Goal: Information Seeking & Learning: Learn about a topic

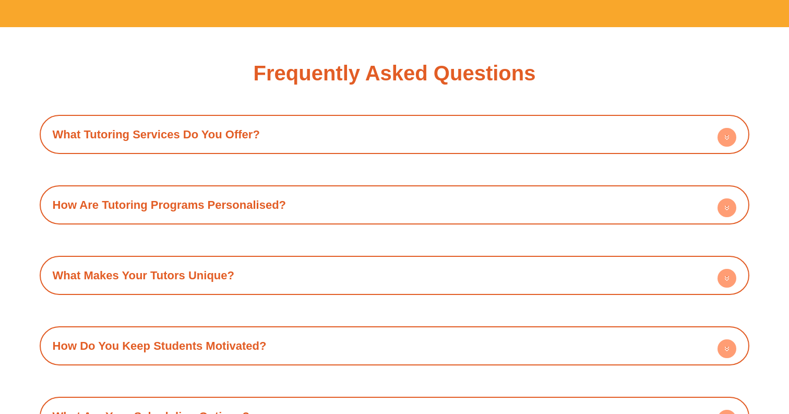
scroll to position [3547, 0]
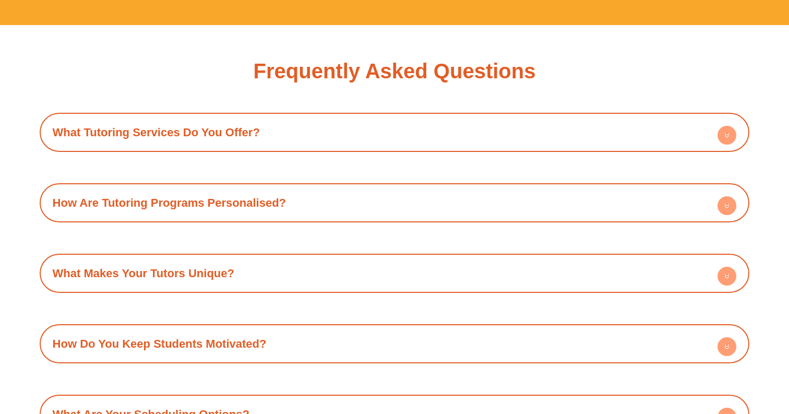
click at [730, 126] on circle at bounding box center [727, 135] width 19 height 19
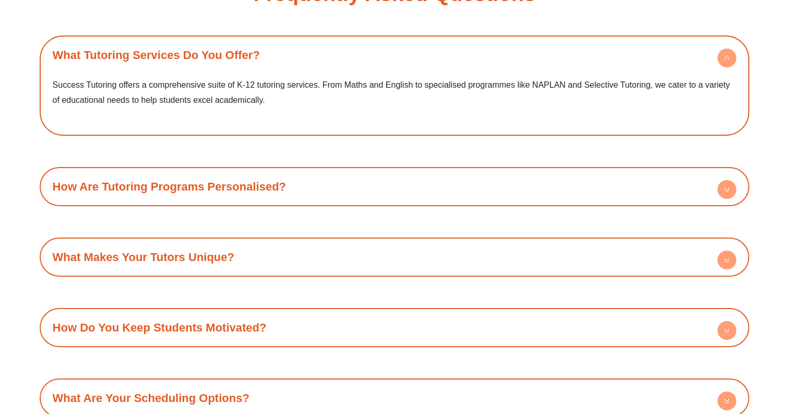
scroll to position [3626, 0]
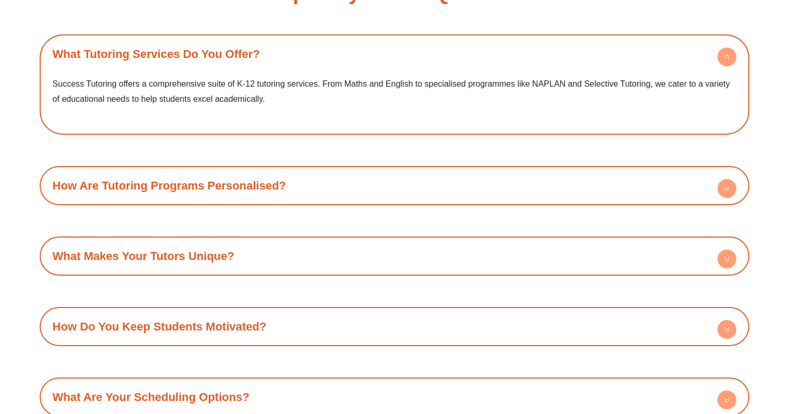
click at [728, 179] on circle at bounding box center [727, 188] width 19 height 19
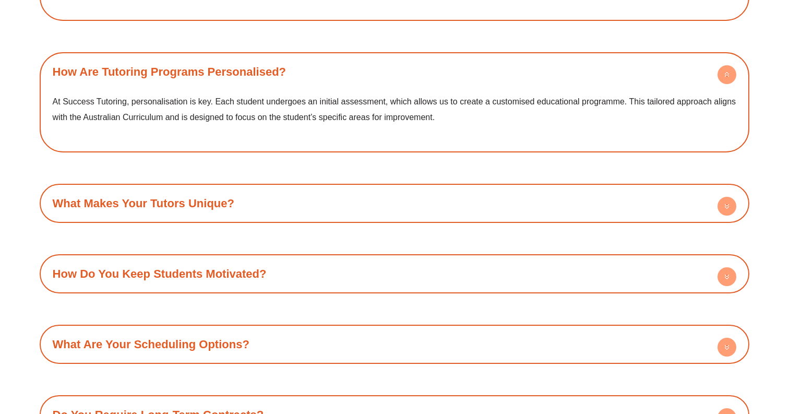
scroll to position [3743, 0]
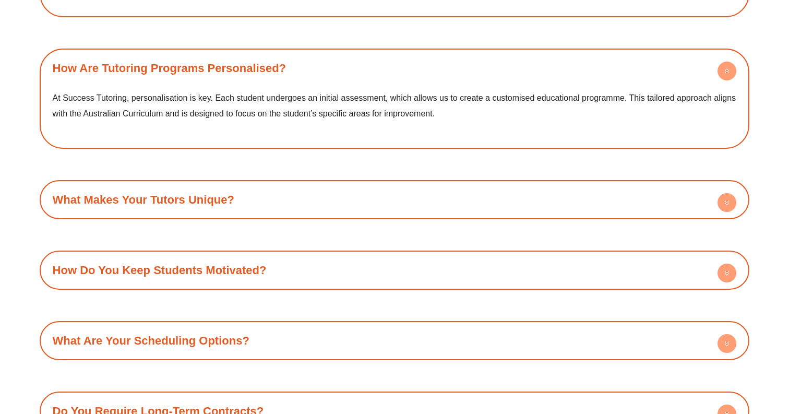
click at [729, 193] on circle at bounding box center [727, 202] width 19 height 19
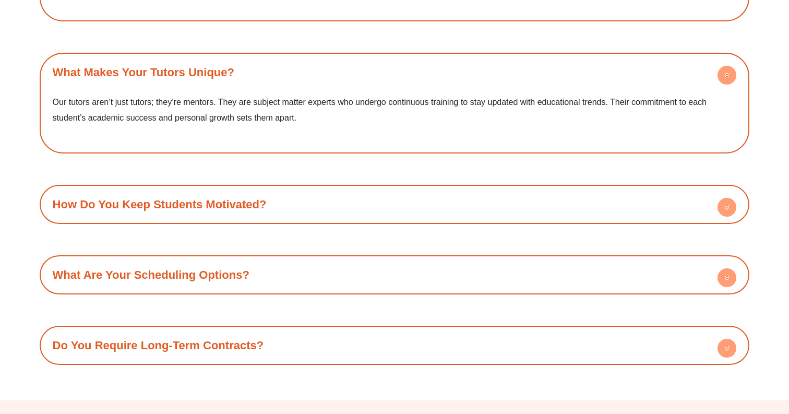
scroll to position [3872, 0]
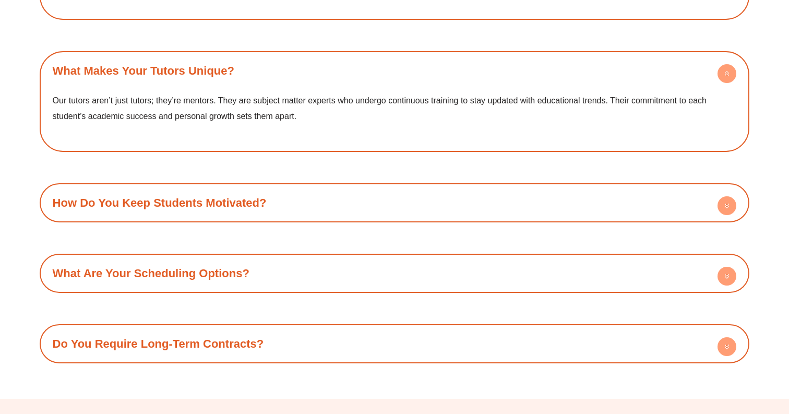
click at [728, 196] on circle at bounding box center [727, 205] width 19 height 19
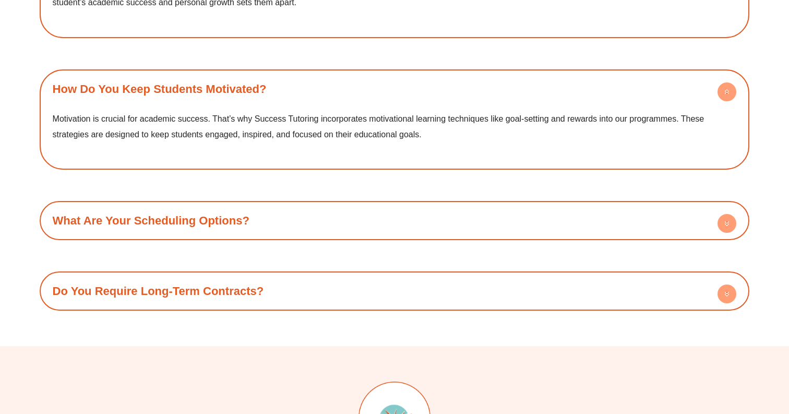
scroll to position [3990, 0]
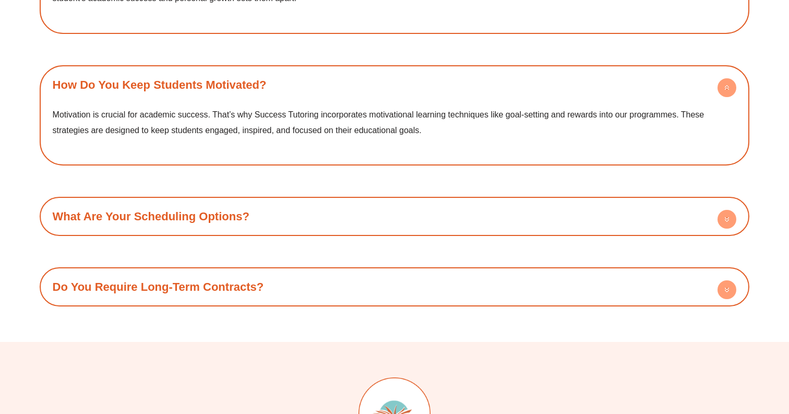
click at [721, 210] on circle at bounding box center [727, 219] width 19 height 19
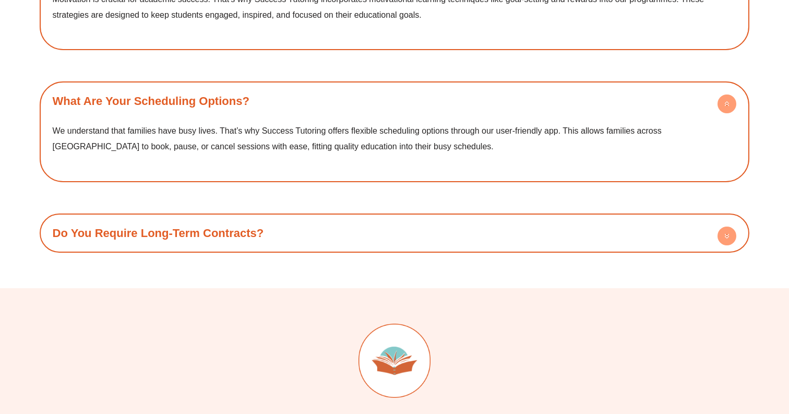
scroll to position [4115, 0]
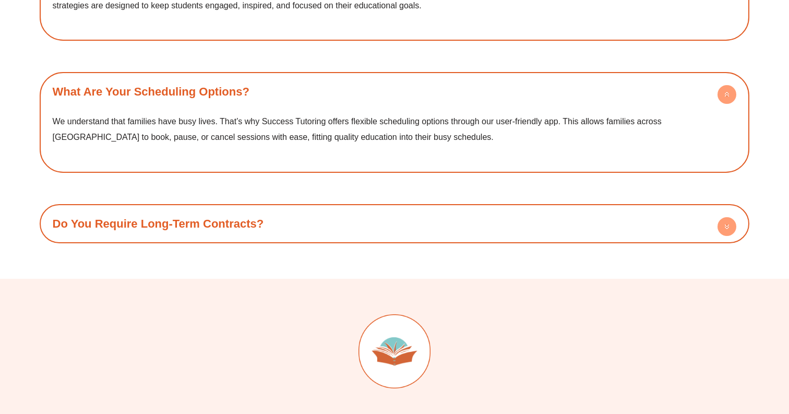
click at [729, 217] on circle at bounding box center [727, 226] width 19 height 19
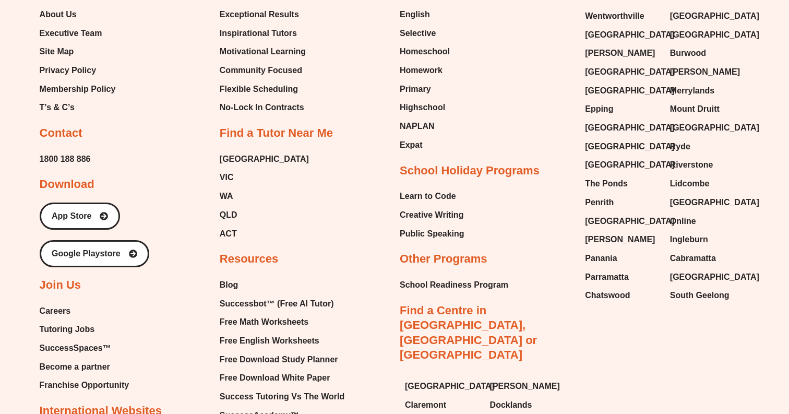
scroll to position [4728, 0]
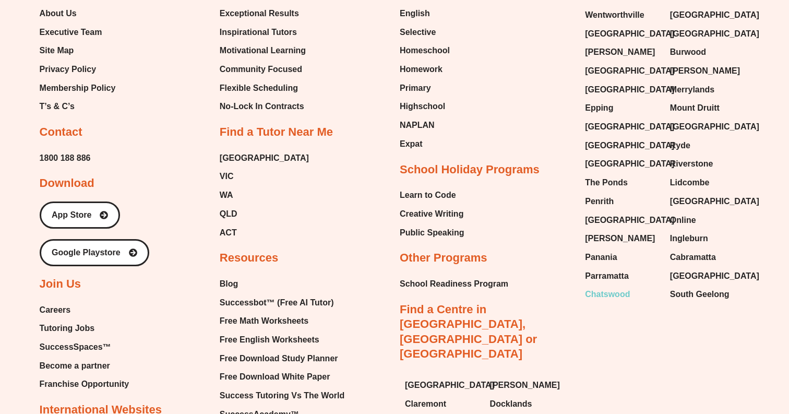
click at [597, 287] on span "Chatswood" at bounding box center [607, 295] width 45 height 16
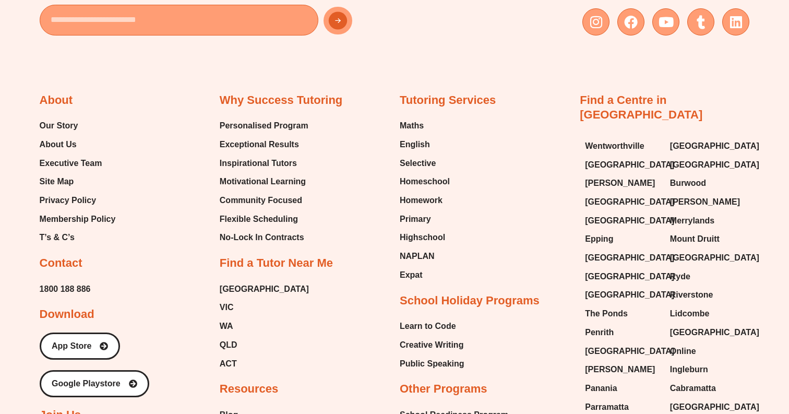
scroll to position [4600, 0]
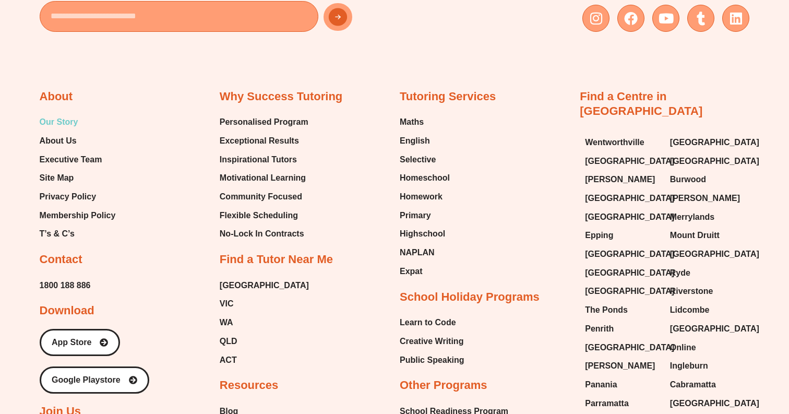
click at [64, 114] on span "Our Story" at bounding box center [59, 122] width 39 height 16
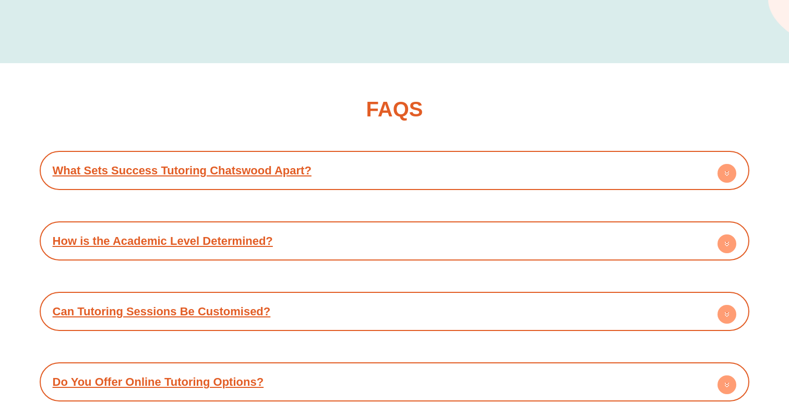
scroll to position [3390, 0]
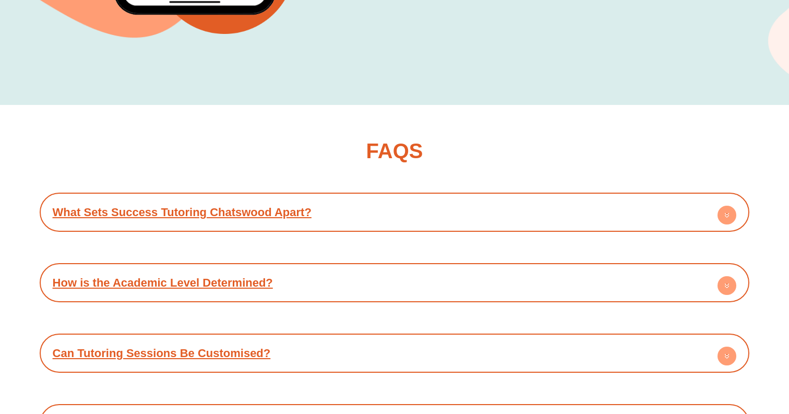
click at [726, 214] on icon at bounding box center [728, 215] width 4 height 2
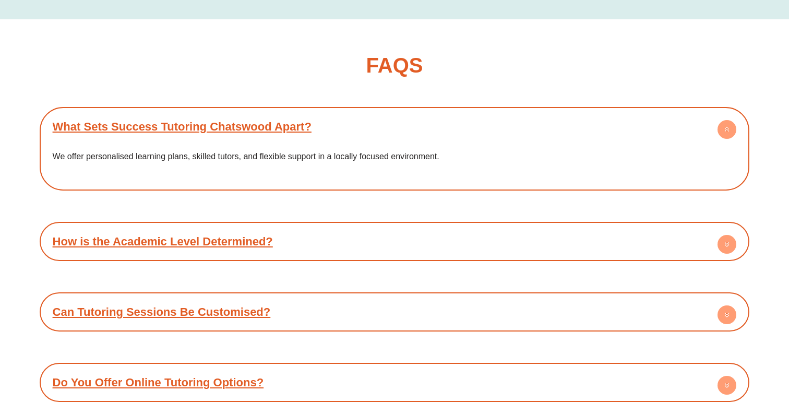
scroll to position [3478, 0]
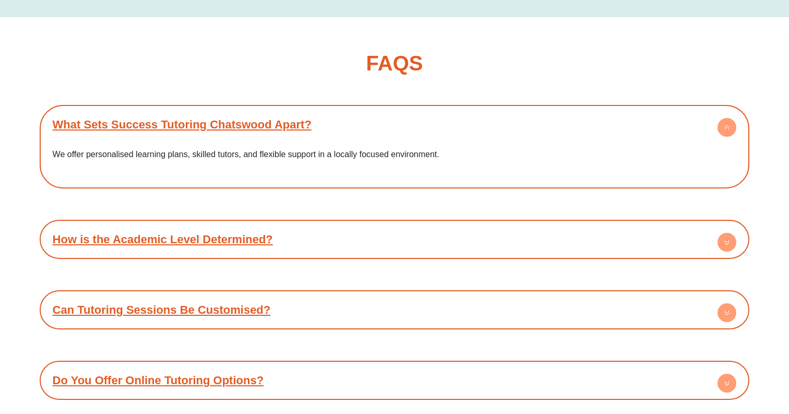
click at [725, 233] on circle at bounding box center [727, 242] width 19 height 19
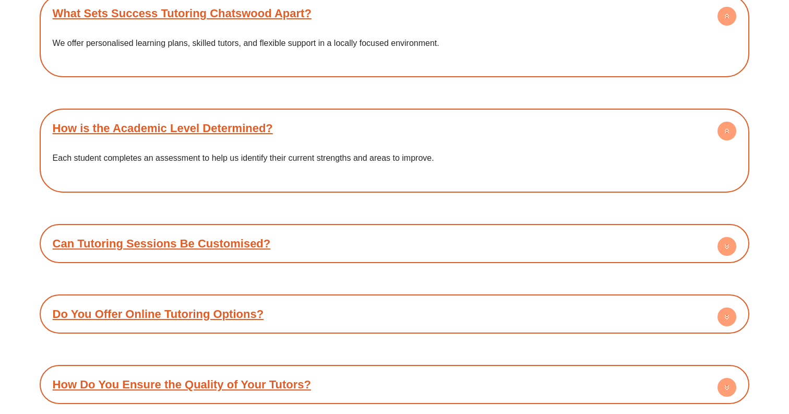
scroll to position [3590, 0]
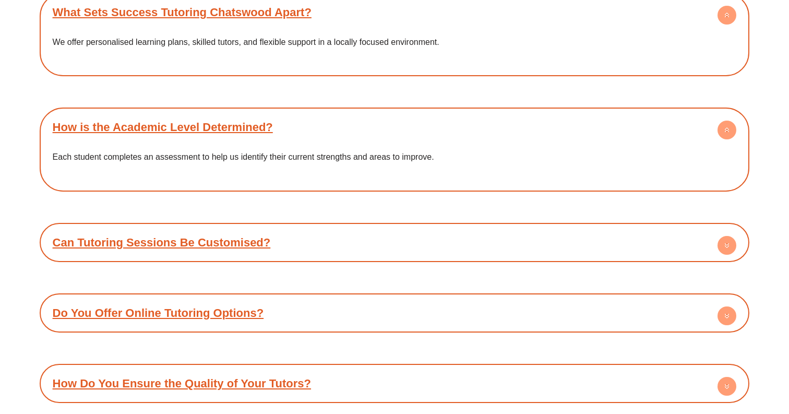
click at [729, 236] on circle at bounding box center [727, 245] width 19 height 19
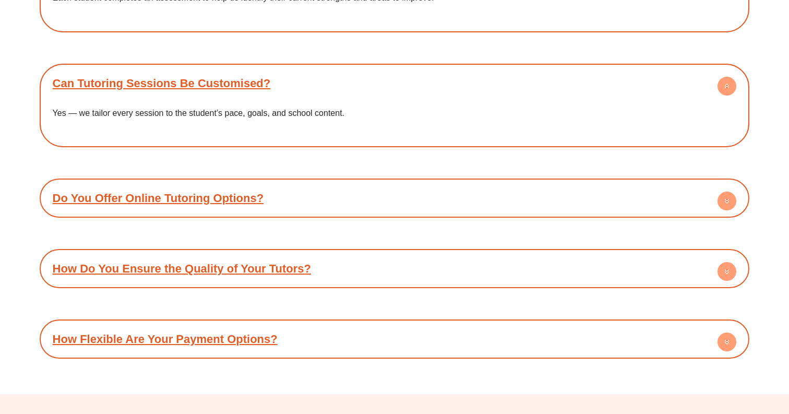
scroll to position [3755, 0]
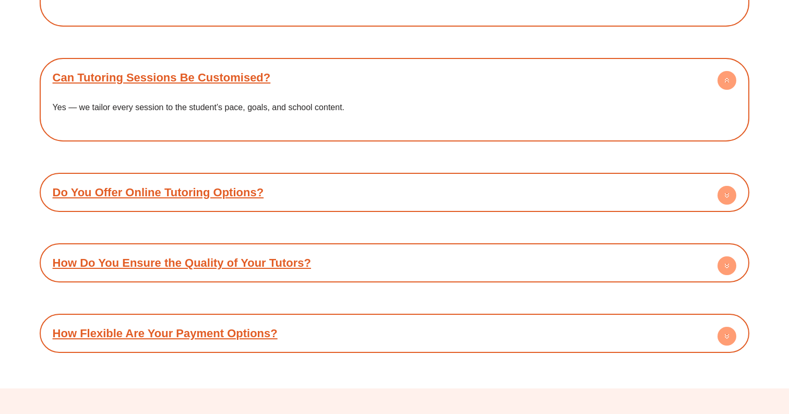
click at [721, 186] on circle at bounding box center [727, 195] width 19 height 19
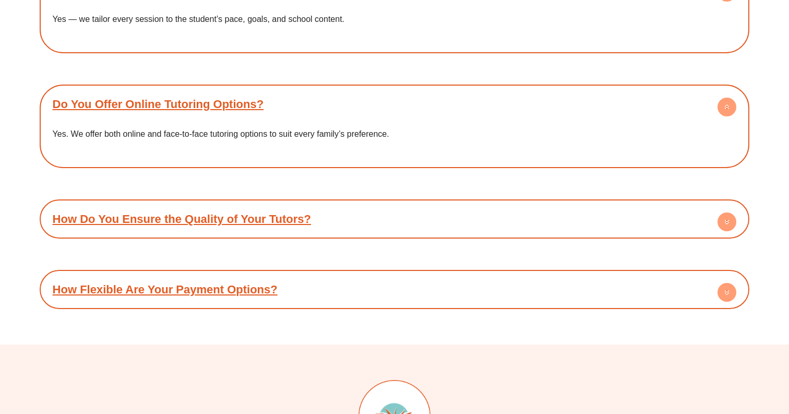
scroll to position [3849, 0]
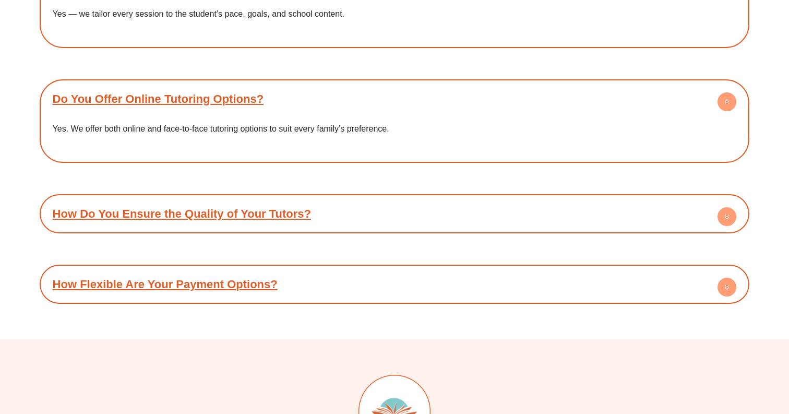
click at [730, 207] on circle at bounding box center [727, 216] width 19 height 19
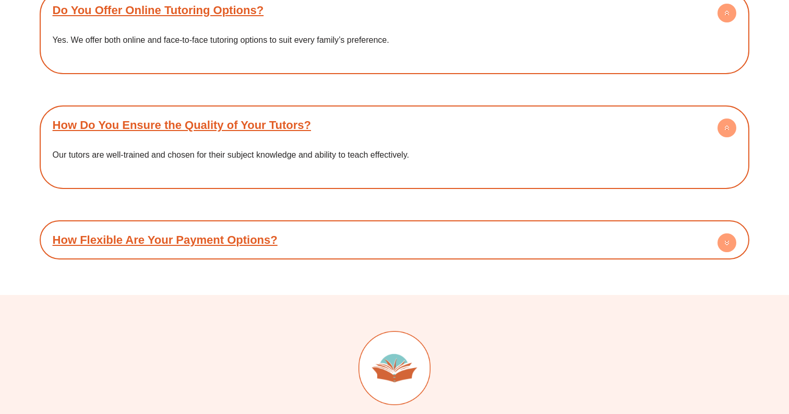
scroll to position [3961, 0]
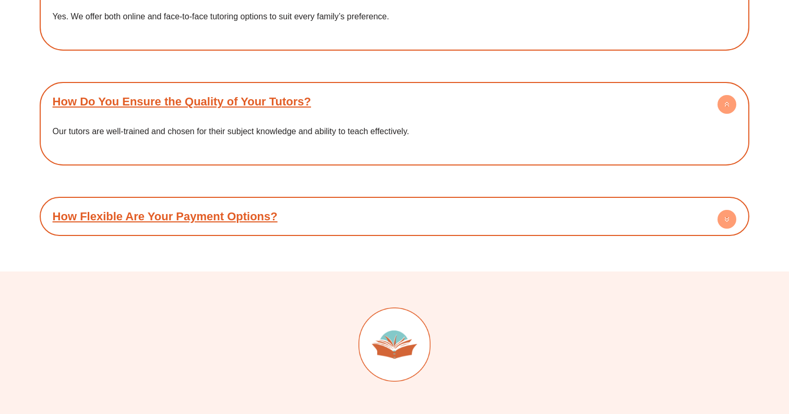
click at [728, 210] on circle at bounding box center [727, 219] width 19 height 19
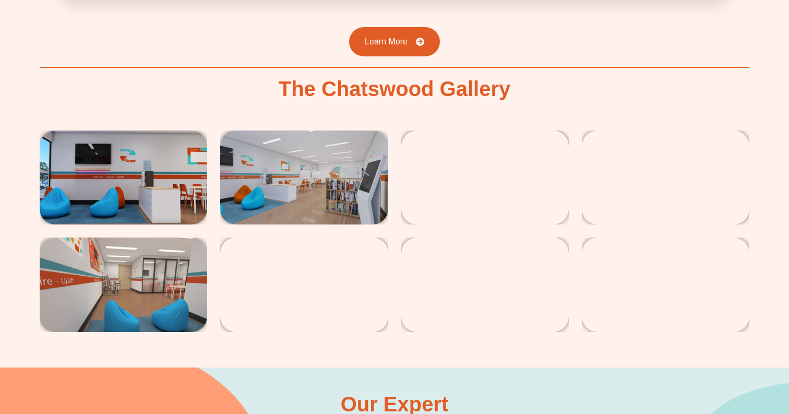
scroll to position [1746, 0]
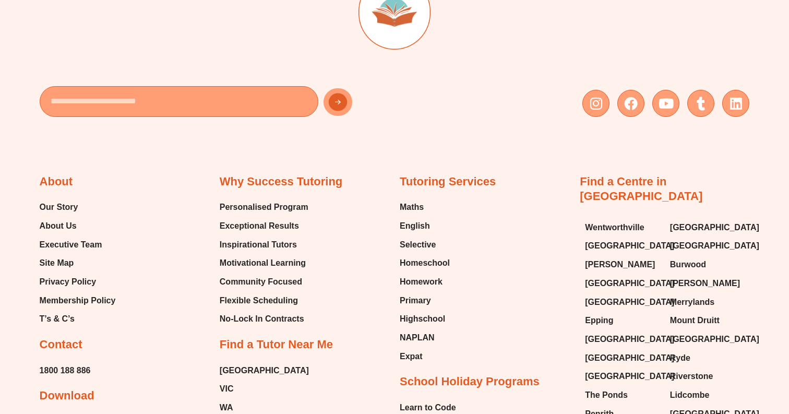
scroll to position [1363, 0]
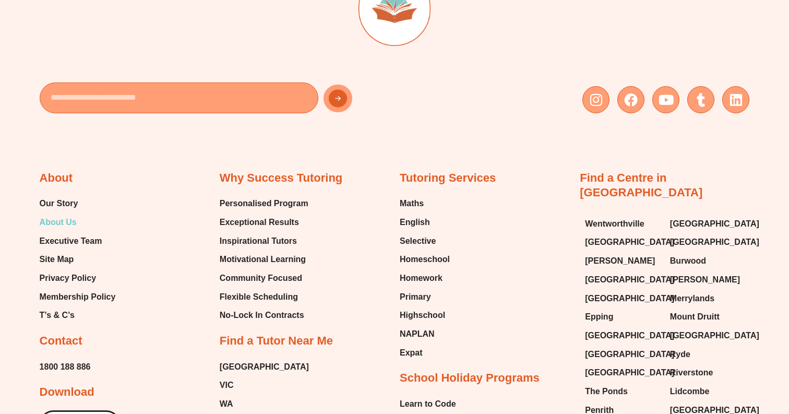
click at [72, 215] on span "About Us" at bounding box center [58, 223] width 37 height 16
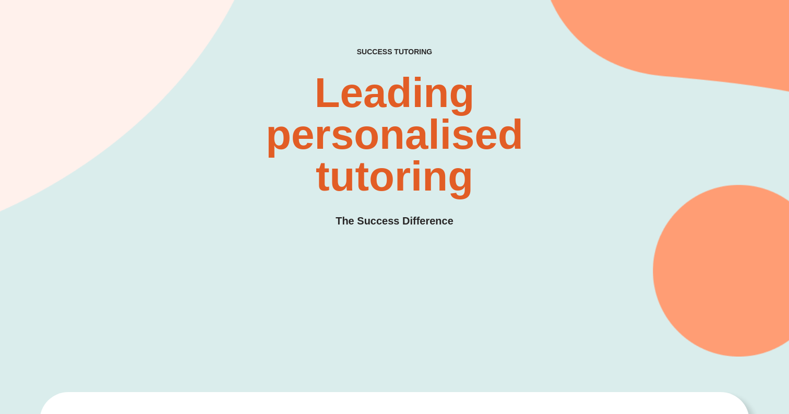
scroll to position [77, 0]
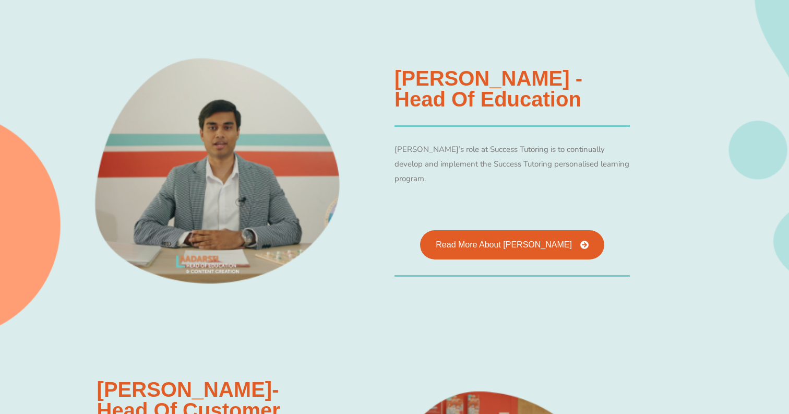
scroll to position [963, 0]
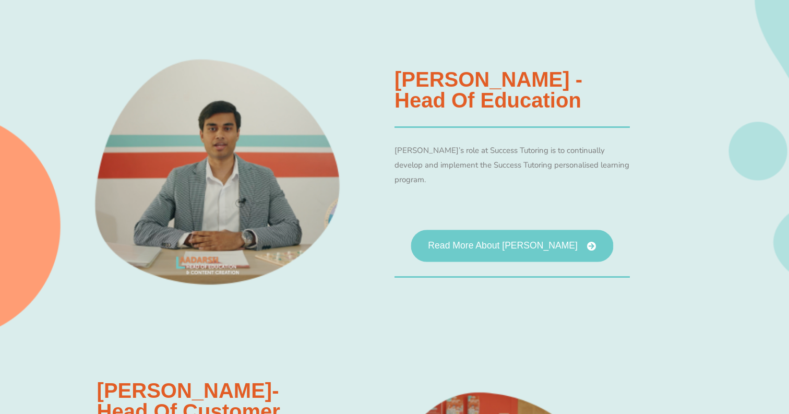
click at [510, 244] on link "Read More About Aadarsh Anuj" at bounding box center [512, 246] width 203 height 32
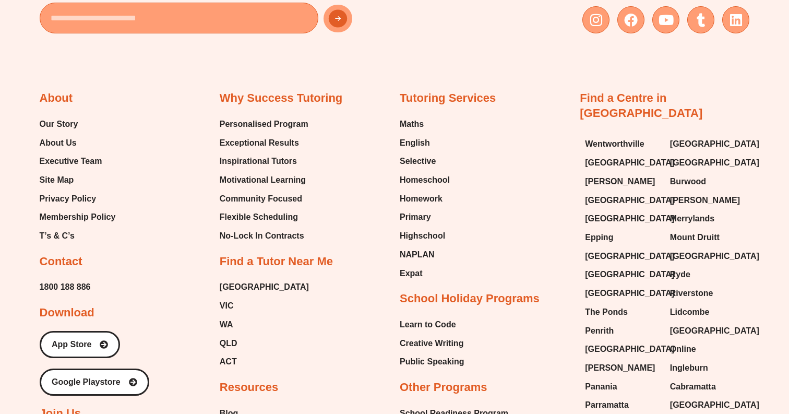
scroll to position [1000, 0]
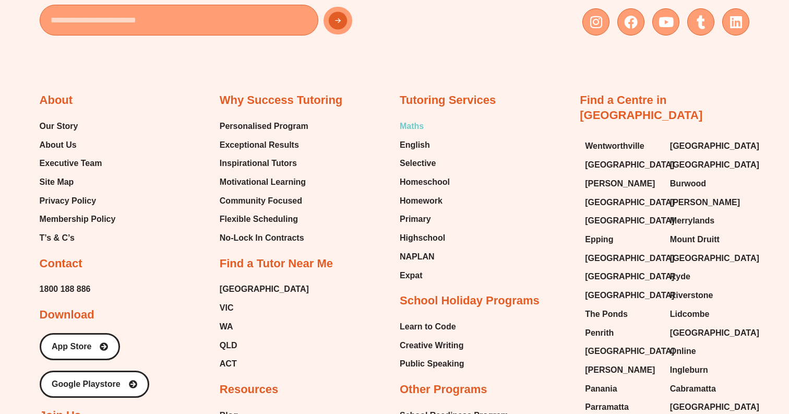
click at [409, 124] on span "Maths" at bounding box center [412, 127] width 24 height 16
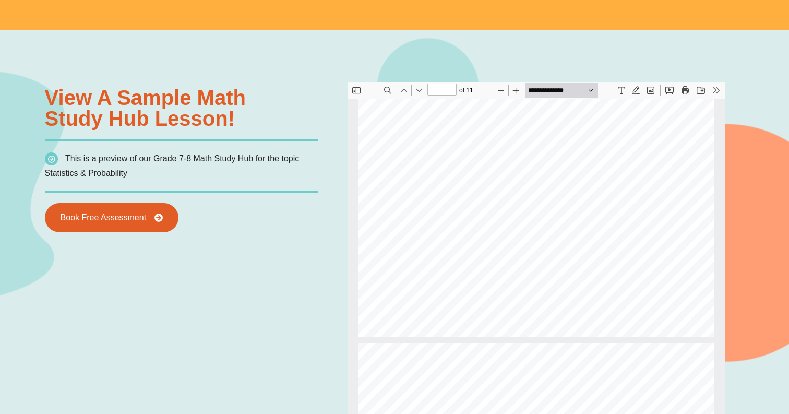
scroll to position [292, 0]
type input "*"
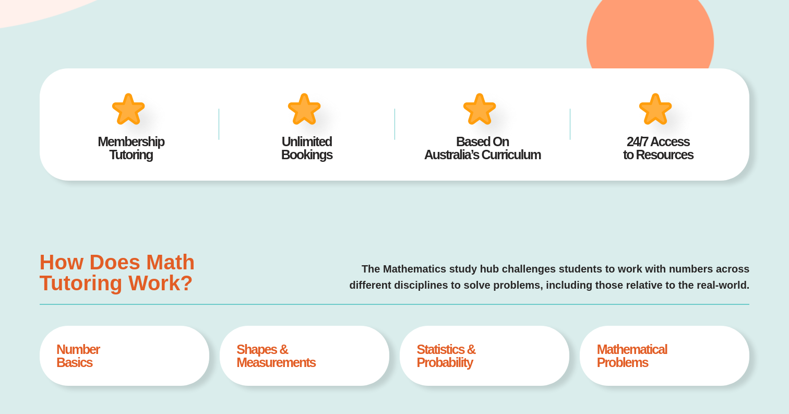
scroll to position [0, 0]
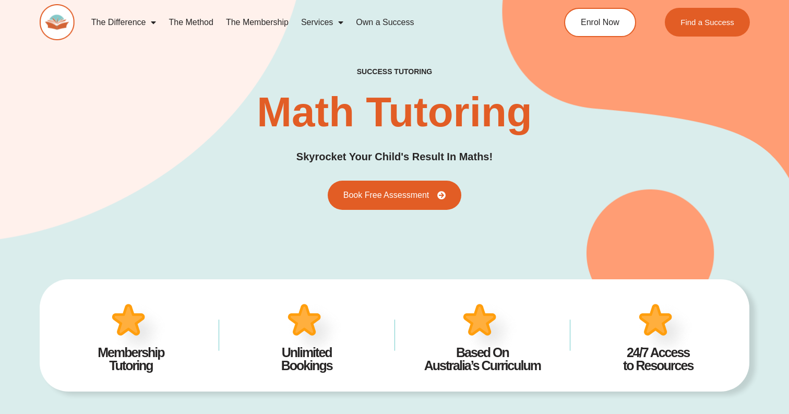
click at [193, 25] on link "The Method" at bounding box center [190, 22] width 57 height 24
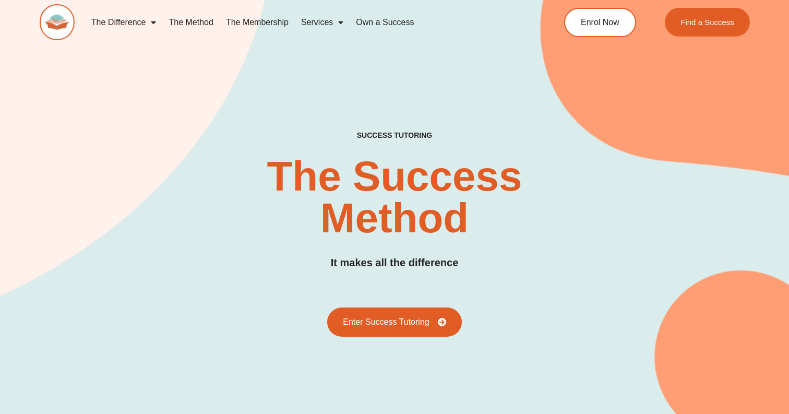
click at [275, 25] on link "The Membership" at bounding box center [257, 22] width 75 height 24
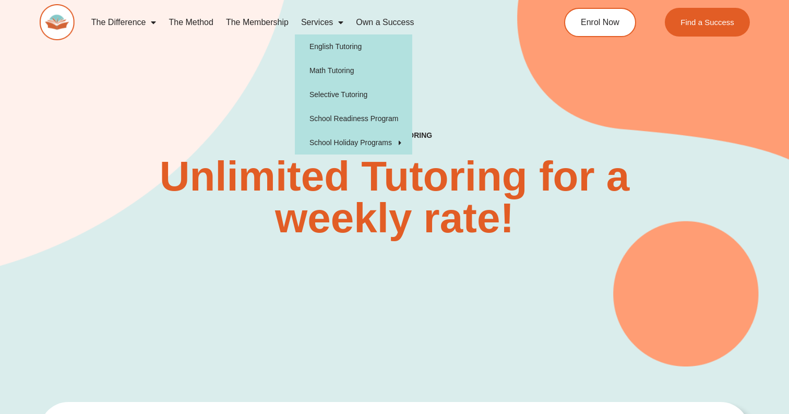
click at [326, 21] on link "Services" at bounding box center [322, 22] width 55 height 24
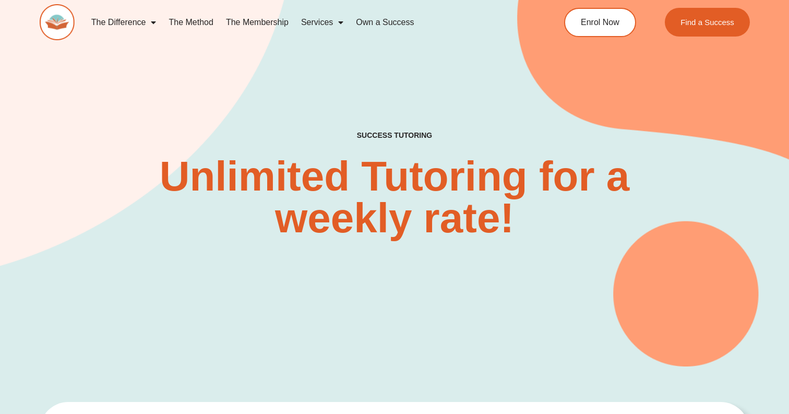
click at [326, 21] on link "Services" at bounding box center [322, 22] width 55 height 24
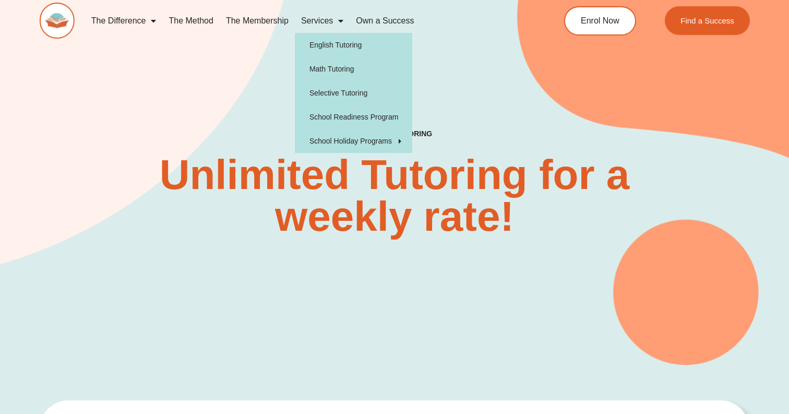
scroll to position [7, 0]
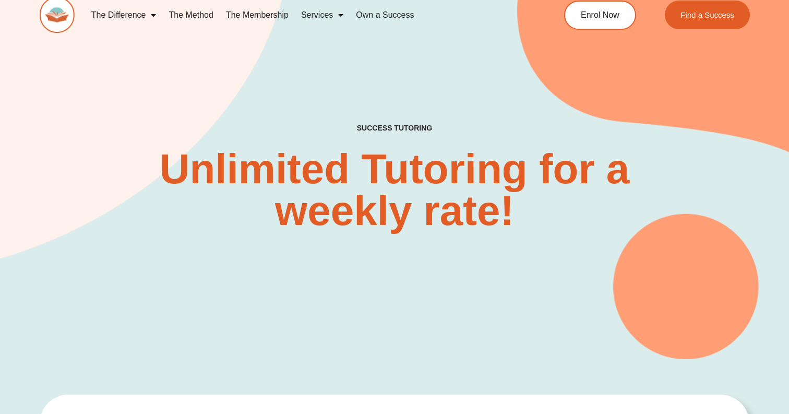
click at [383, 11] on link "Own a Success" at bounding box center [385, 15] width 70 height 24
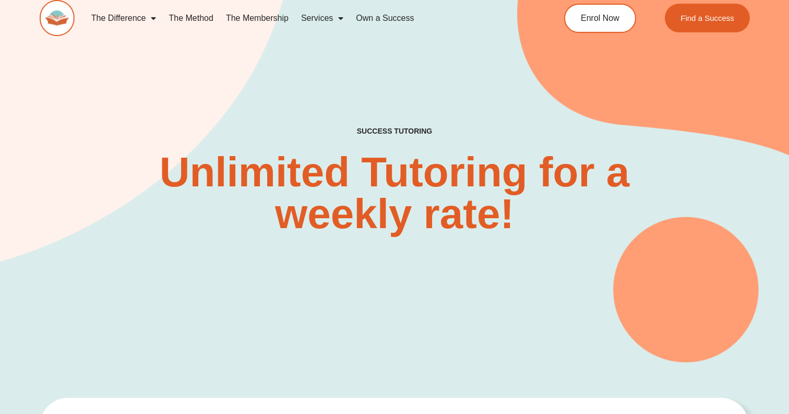
scroll to position [5, 0]
